Goal: Task Accomplishment & Management: Use online tool/utility

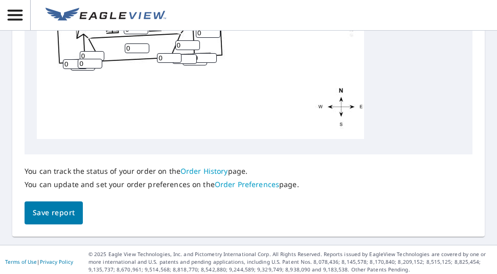
scroll to position [558, 0]
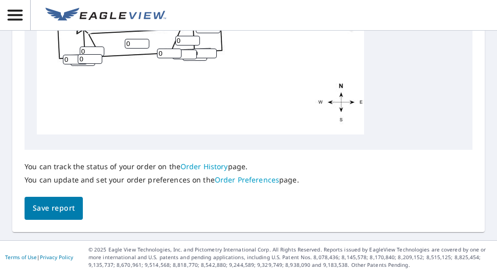
type input "9"
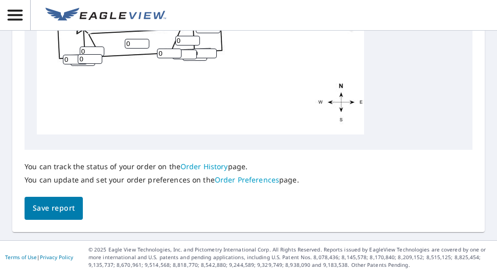
type input "9"
click at [65, 9] on input "0" at bounding box center [70, 4] width 25 height 10
type input "9"
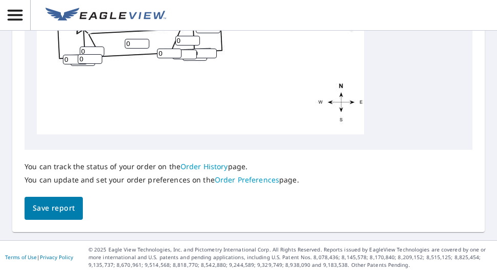
click at [102, 25] on input "0" at bounding box center [111, 20] width 25 height 10
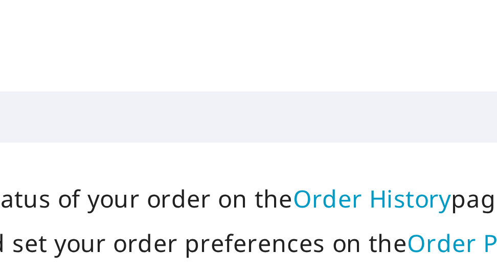
type input "9"
click at [131, 30] on input "0" at bounding box center [136, 25] width 25 height 10
type input "9"
click at [148, 23] on input "0" at bounding box center [154, 18] width 25 height 10
type input "9"
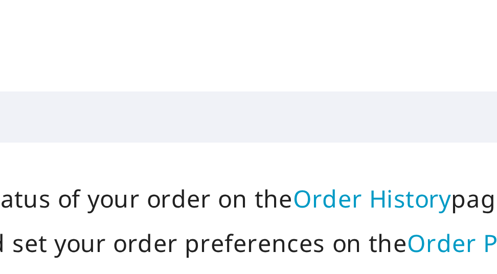
click at [126, 25] on input "0" at bounding box center [116, 20] width 25 height 10
type input "9"
click at [180, 16] on input "0" at bounding box center [179, 12] width 25 height 10
type input "09"
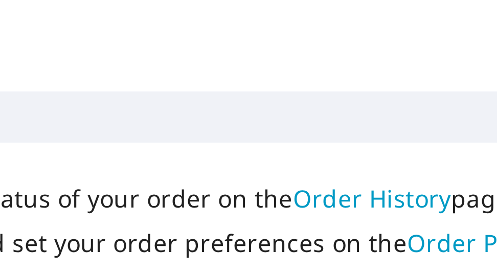
click at [171, 22] on input "0" at bounding box center [159, 18] width 25 height 10
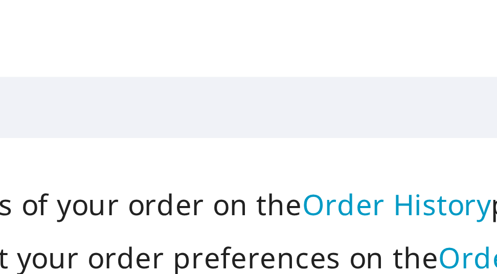
type input "09"
click at [209, 33] on input "0" at bounding box center [208, 29] width 25 height 10
type input "9"
click at [197, 45] on input "0" at bounding box center [187, 41] width 25 height 10
type input "9"
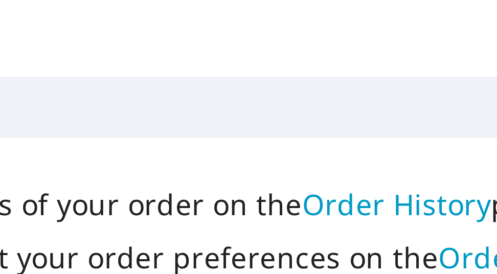
type input "1"
click at [147, 49] on input "1" at bounding box center [137, 44] width 25 height 10
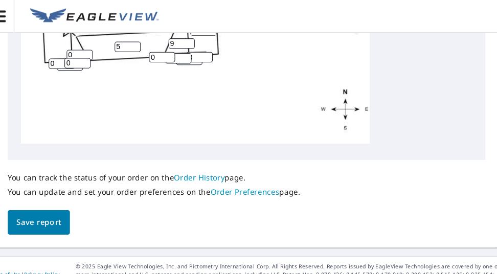
type input "5"
click at [87, 56] on input "0" at bounding box center [92, 52] width 25 height 10
type input "9"
click at [87, 64] on input "0" at bounding box center [90, 59] width 25 height 10
type input "9"
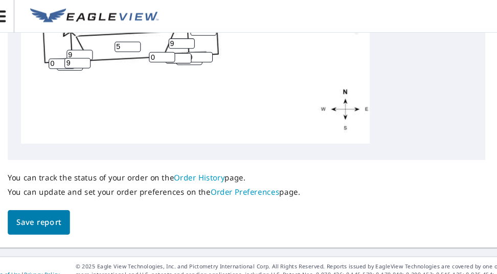
click at [134, 49] on input "5" at bounding box center [137, 44] width 25 height 10
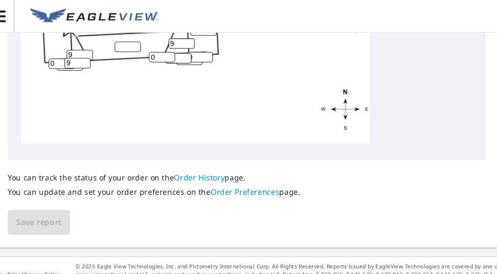
type input "9"
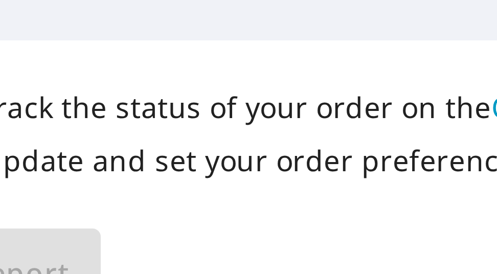
type input "5"
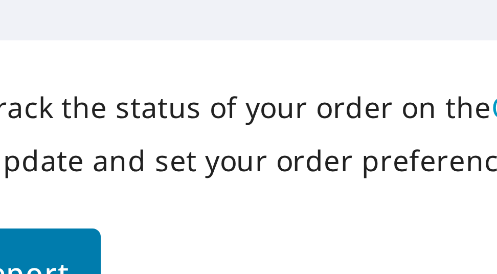
click at [70, 64] on input "0" at bounding box center [75, 60] width 25 height 10
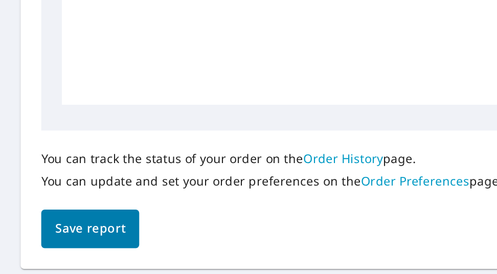
type input "9"
click at [166, 58] on input "0" at bounding box center [169, 54] width 25 height 10
type input "9"
click at [186, 59] on input "0" at bounding box center [184, 55] width 25 height 10
type input "9"
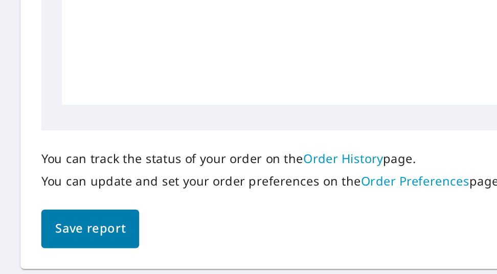
click at [204, 58] on input "0" at bounding box center [204, 54] width 25 height 10
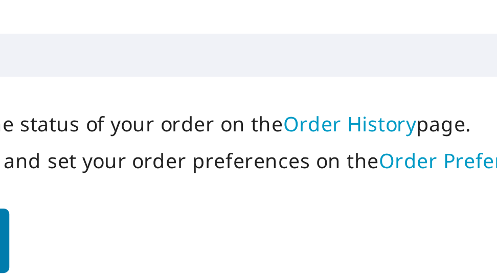
type input "9"
click at [197, 61] on input "0" at bounding box center [194, 56] width 25 height 10
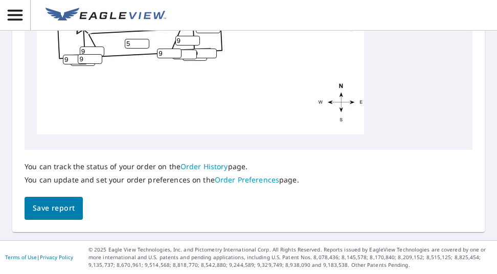
type input "9"
type input "5"
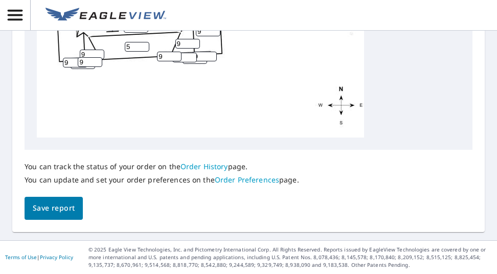
type input "5"
click at [172, 19] on input "09" at bounding box center [179, 15] width 25 height 10
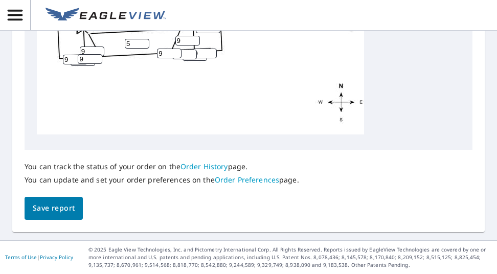
scroll to position [698, 0]
type input "9"
click at [72, 216] on button "Save report" at bounding box center [54, 208] width 58 height 23
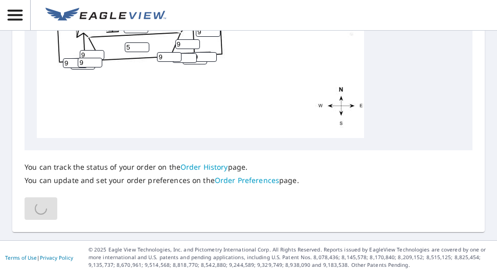
scroll to position [582, 0]
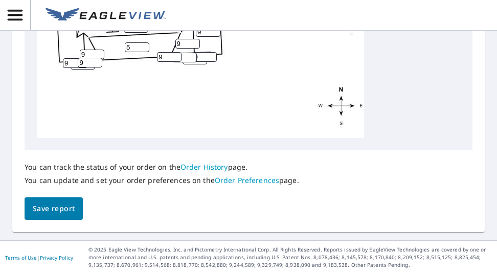
type input "0"
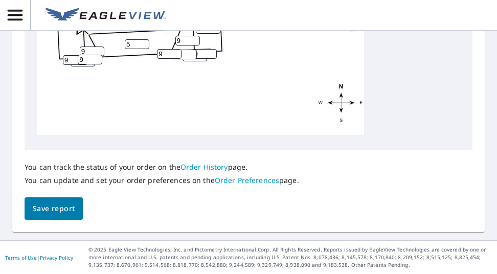
scroll to position [735, 0]
click at [45, 209] on span "Save report" at bounding box center [54, 208] width 42 height 13
